Goal: Task Accomplishment & Management: Use online tool/utility

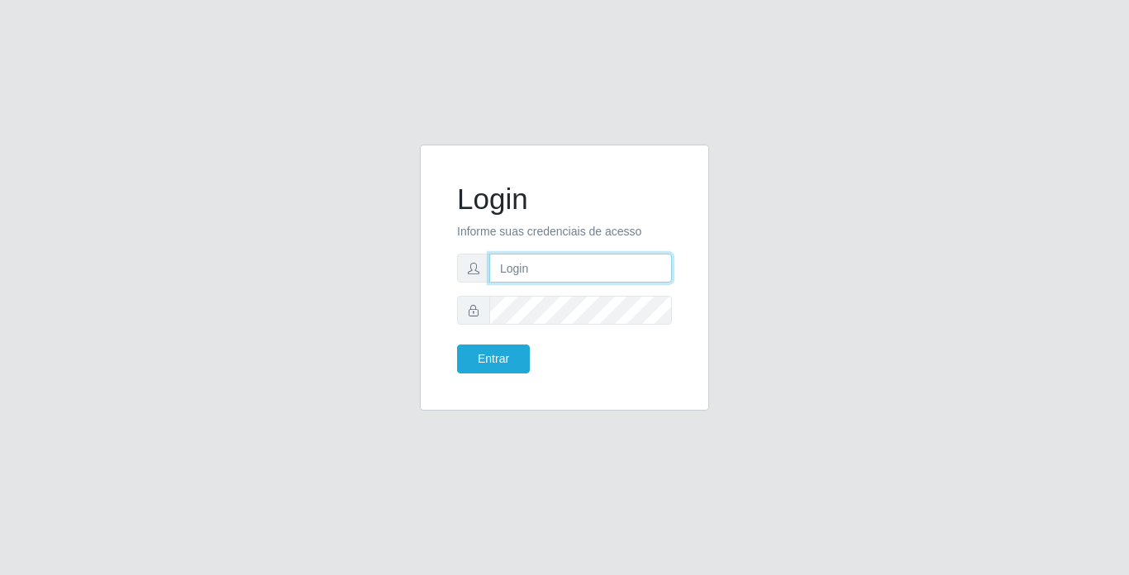
drag, startPoint x: 0, startPoint y: 0, endPoint x: 539, endPoint y: 260, distance: 598.6
click at [539, 260] on input "text" at bounding box center [580, 268] width 183 height 29
type input "[PERSON_NAME]"
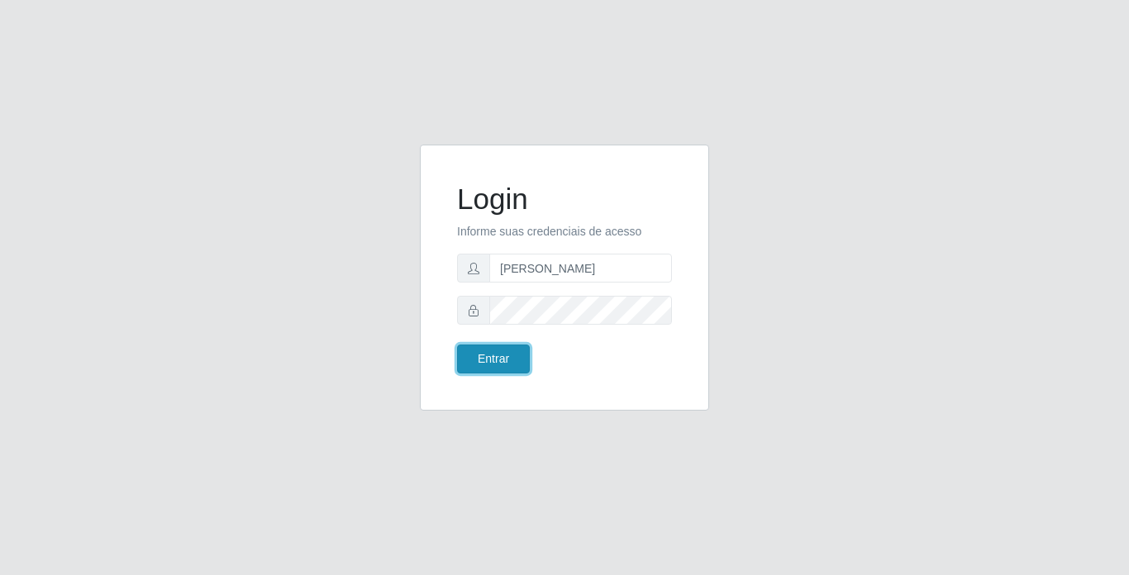
click at [494, 358] on button "Entrar" at bounding box center [493, 359] width 73 height 29
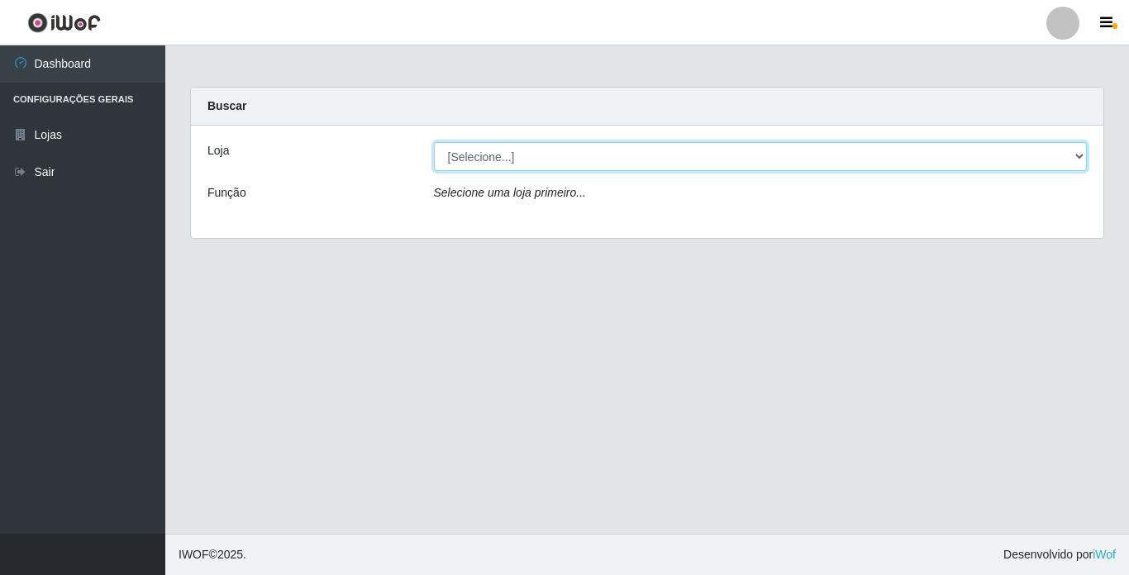
click at [671, 160] on select "[Selecione...] Bemais Supermercados - [GEOGRAPHIC_DATA]" at bounding box center [761, 156] width 654 height 29
select select "250"
click at [434, 142] on select "[Selecione...] Bemais Supermercados - [GEOGRAPHIC_DATA]" at bounding box center [761, 156] width 654 height 29
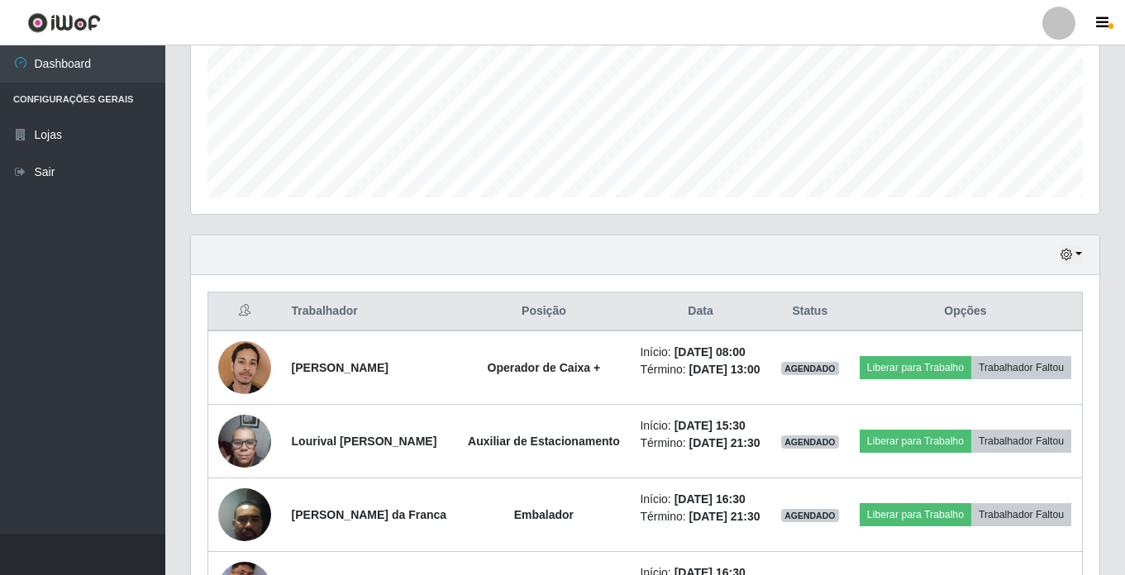
scroll to position [496, 0]
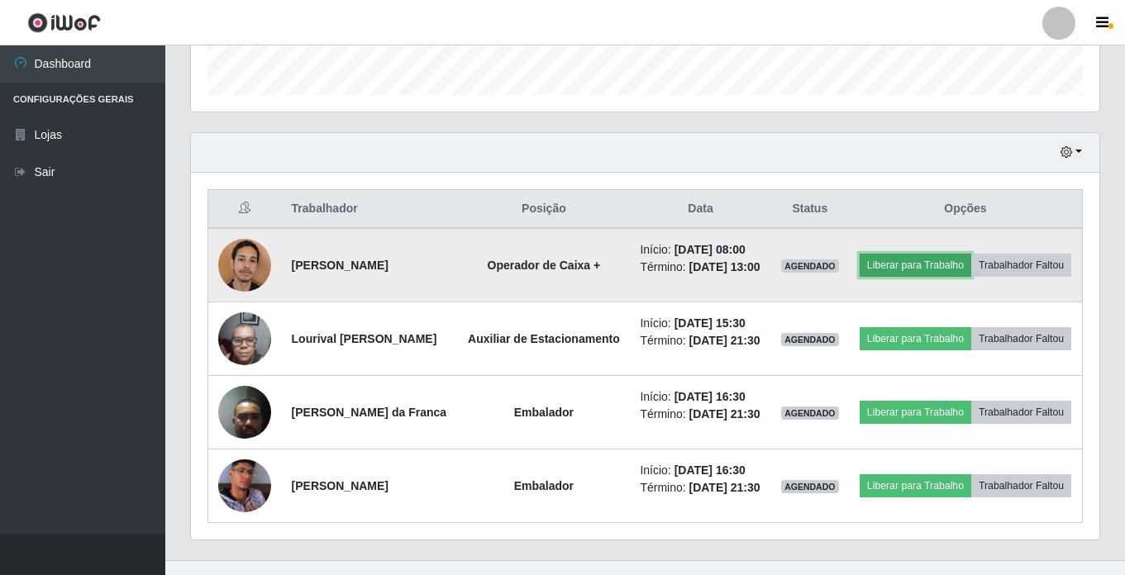
click at [941, 265] on button "Liberar para Trabalho" at bounding box center [916, 265] width 112 height 23
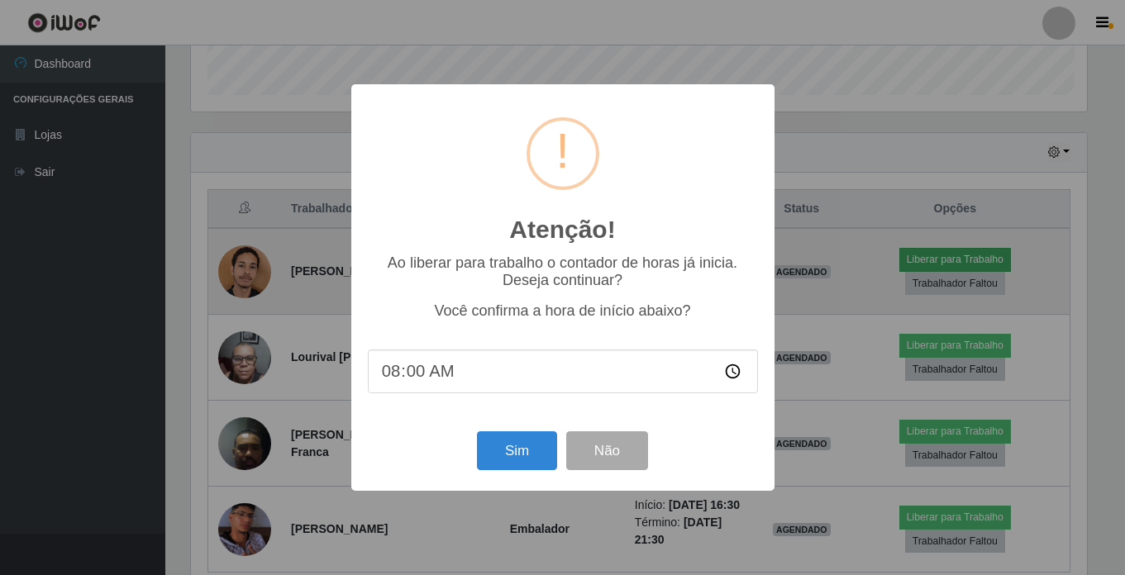
scroll to position [343, 900]
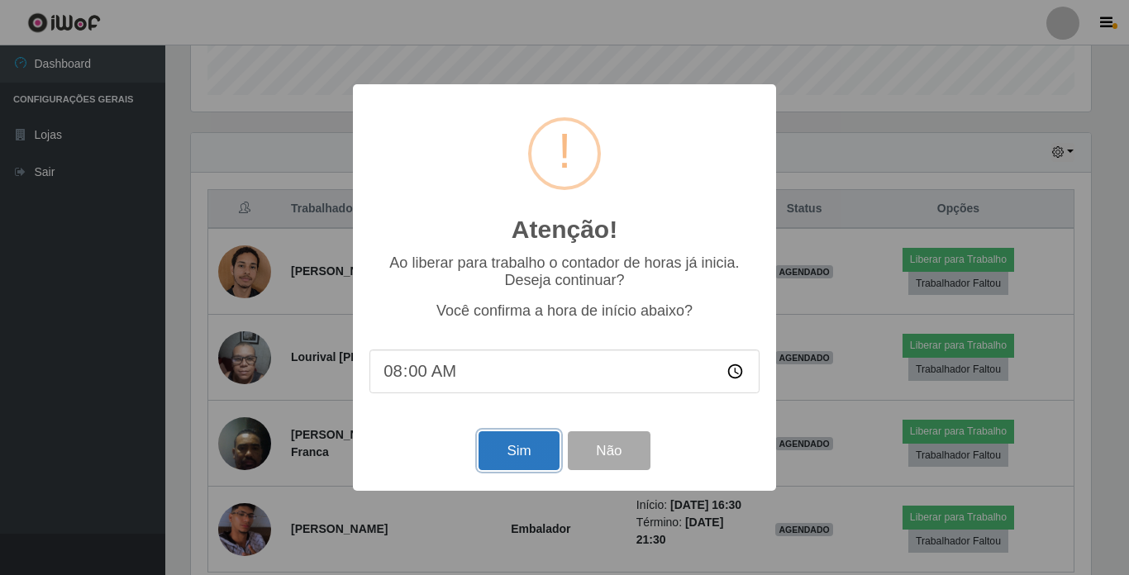
click at [513, 459] on button "Sim" at bounding box center [519, 451] width 80 height 39
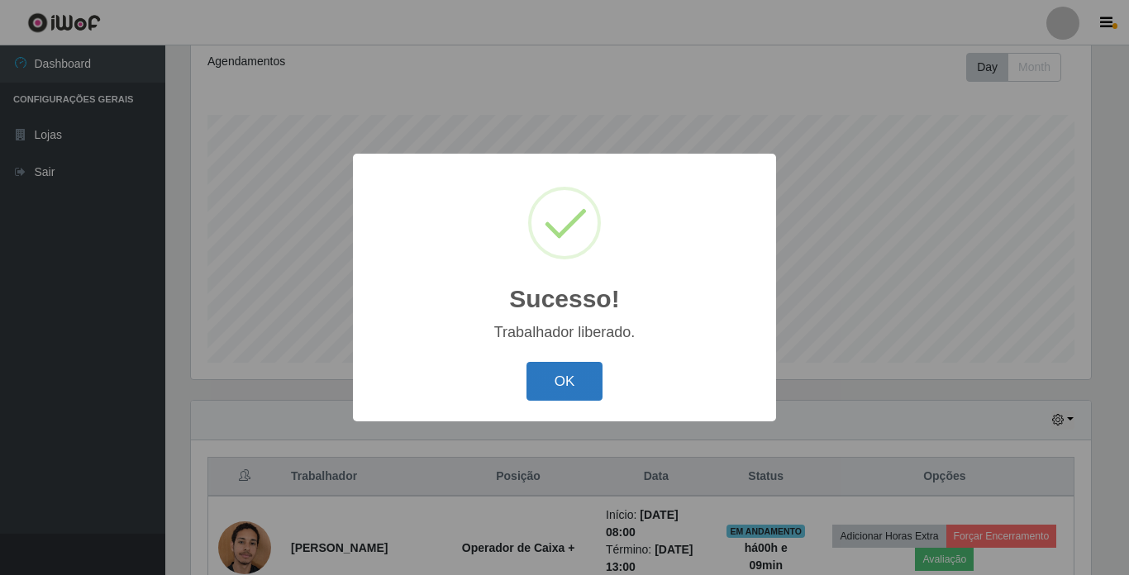
click at [572, 373] on button "OK" at bounding box center [565, 381] width 77 height 39
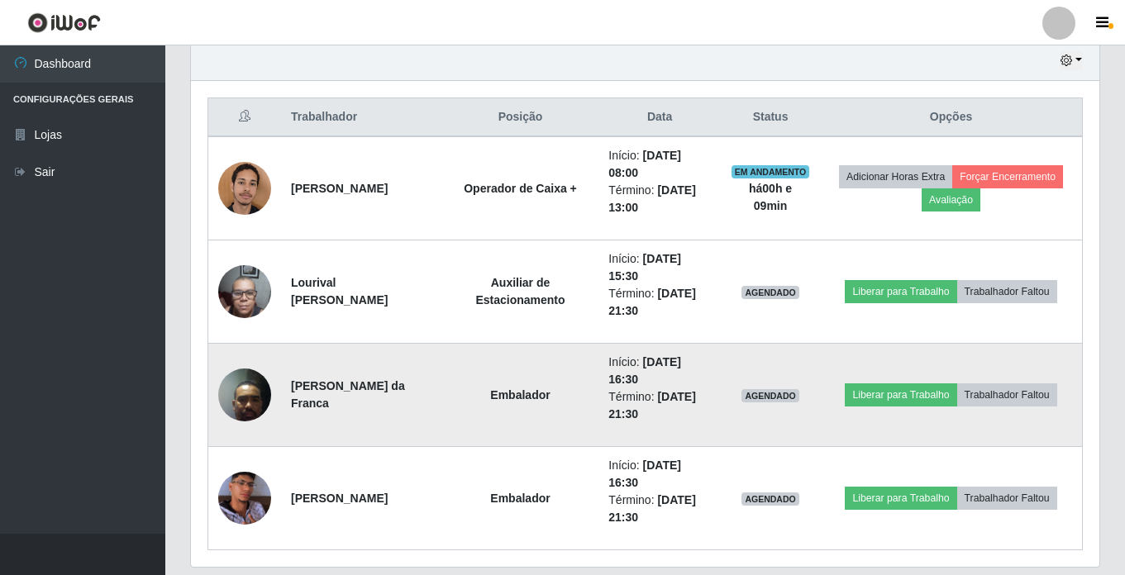
scroll to position [559, 0]
